Goal: Use online tool/utility: Use online tool/utility

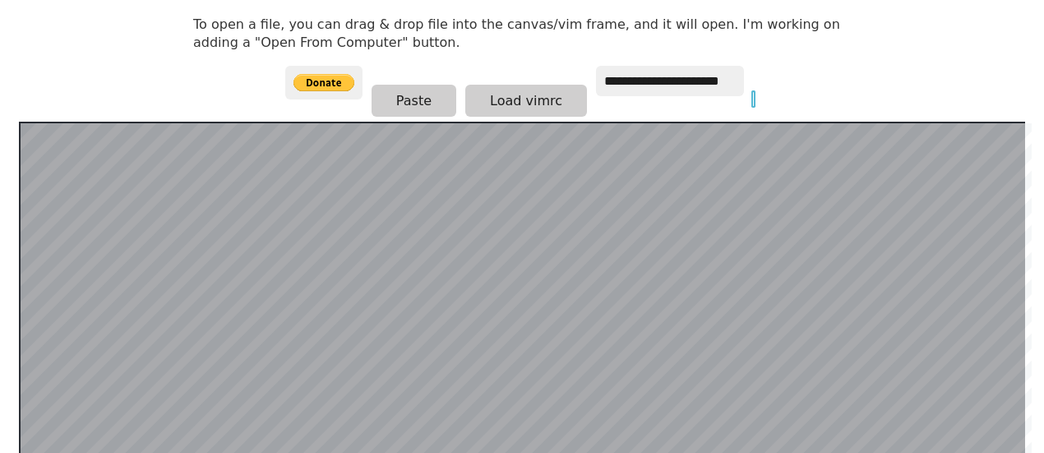
scroll to position [319, 0]
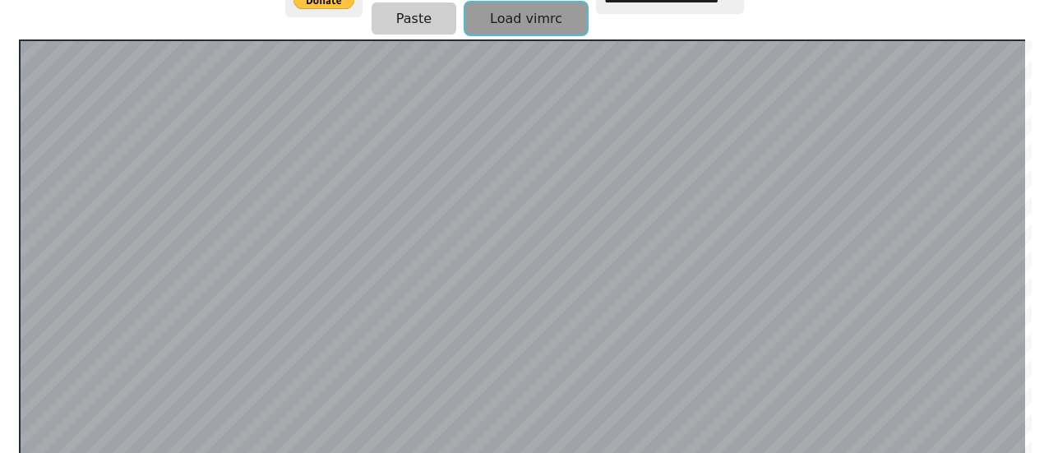
click at [515, 16] on button "Load vimrc" at bounding box center [526, 18] width 122 height 32
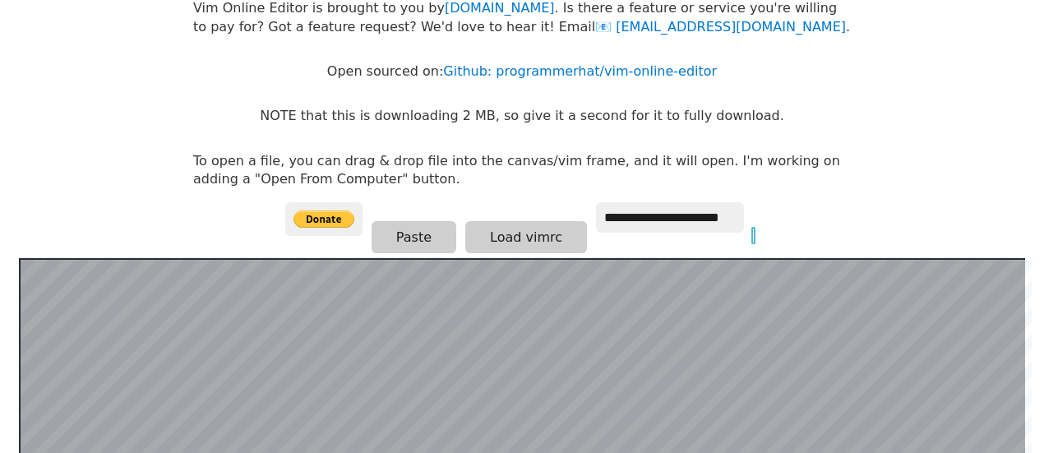
scroll to position [0, 0]
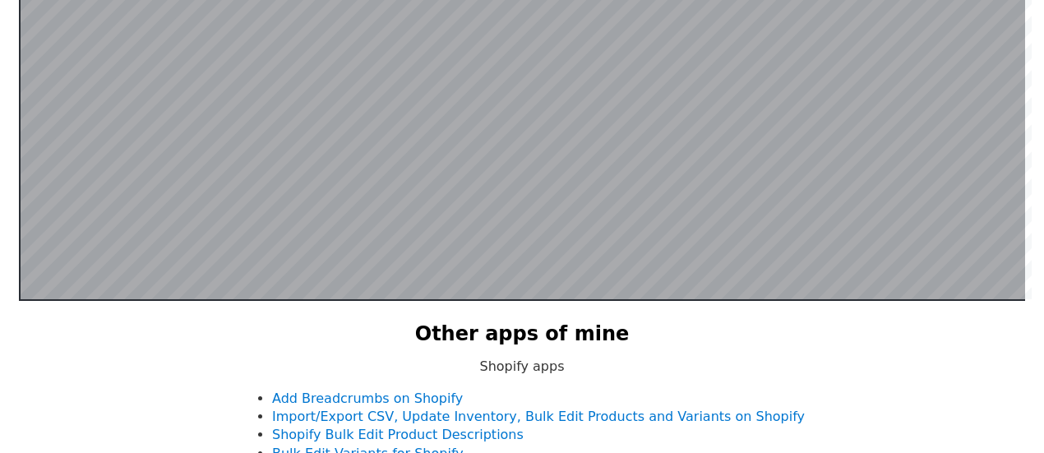
scroll to position [319, 0]
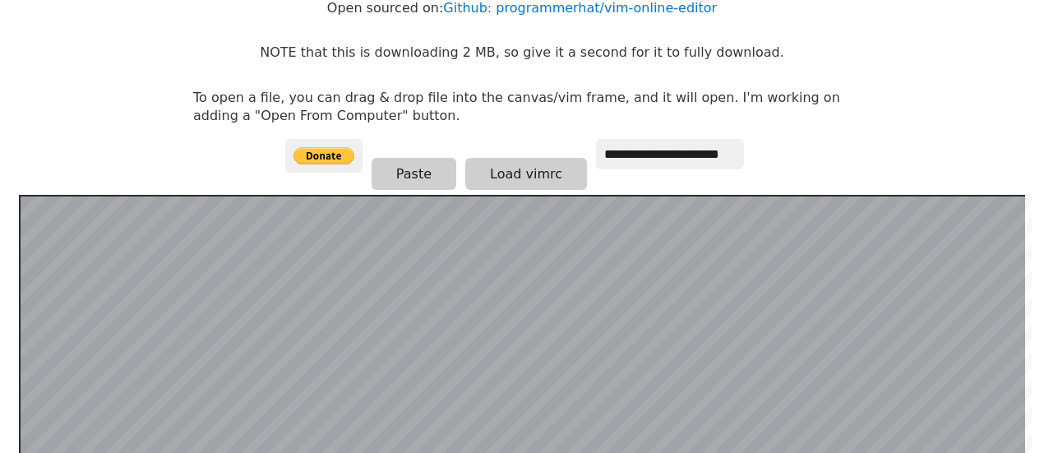
scroll to position [164, 0]
